Goal: Book appointment/travel/reservation

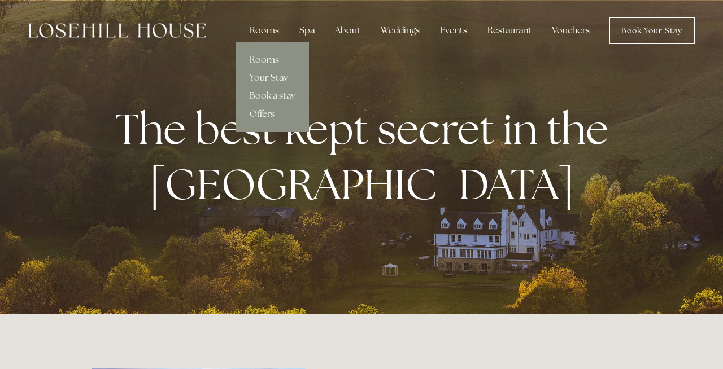
click at [273, 56] on link "Rooms" at bounding box center [272, 60] width 73 height 18
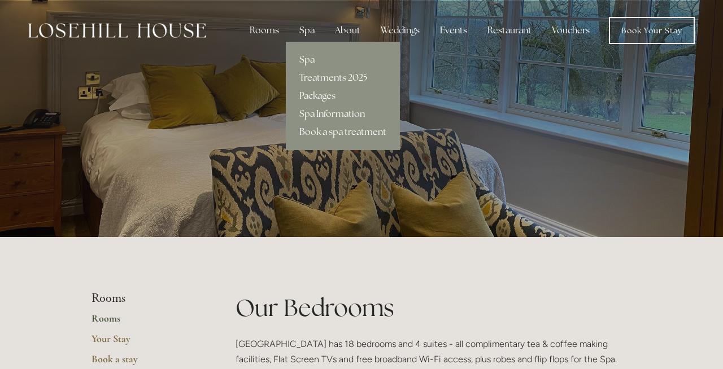
click at [309, 59] on link "Spa" at bounding box center [343, 60] width 114 height 18
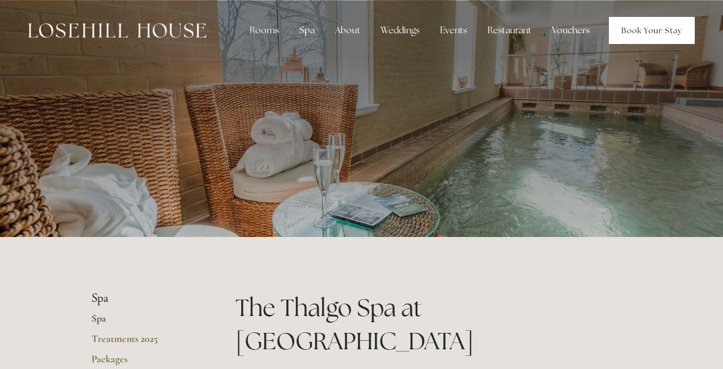
click at [643, 34] on link "Book Your Stay" at bounding box center [652, 30] width 86 height 27
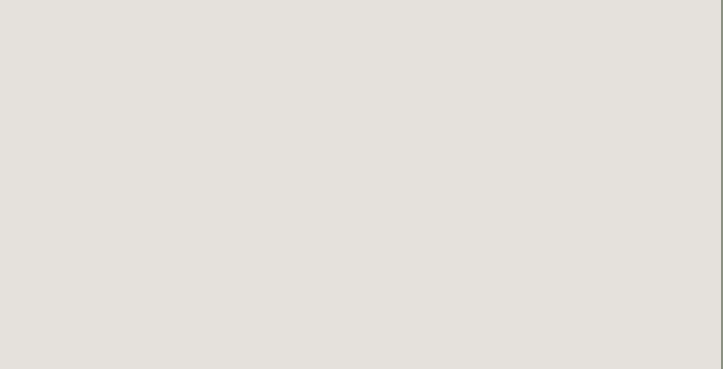
scroll to position [0, 2]
